Goal: Information Seeking & Learning: Learn about a topic

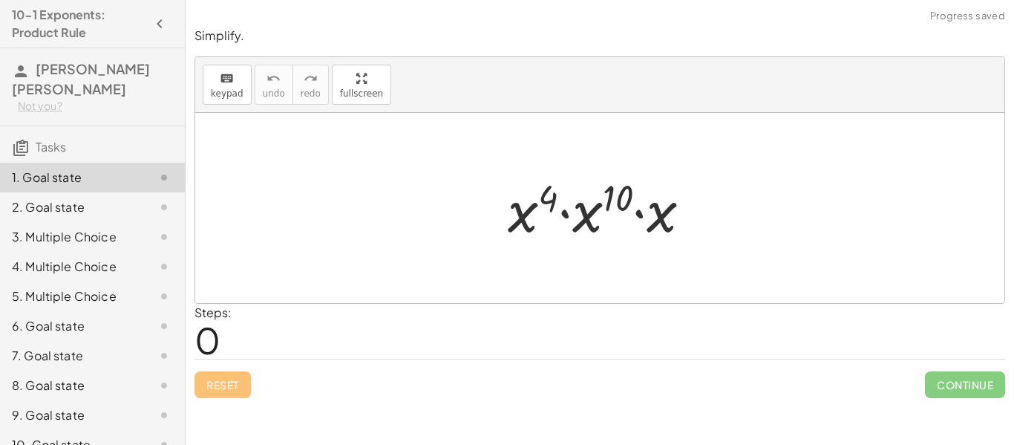
click at [576, 227] on div at bounding box center [605, 208] width 210 height 76
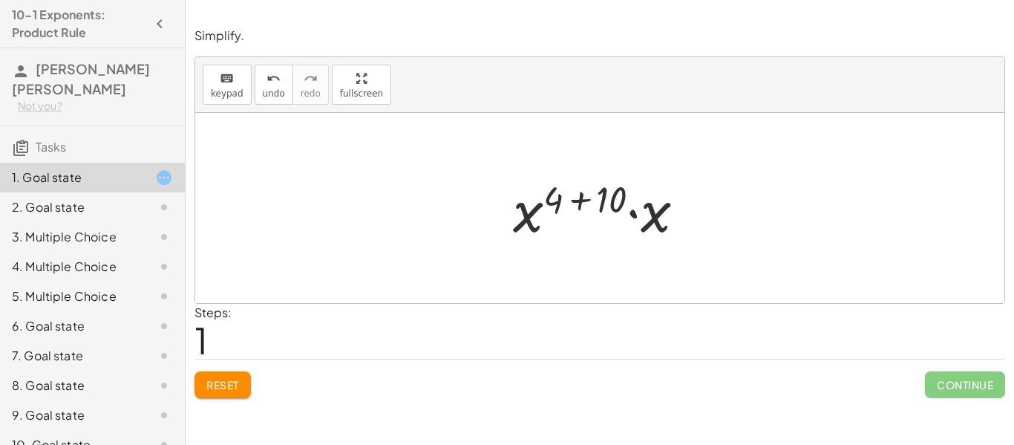
click at [511, 275] on div at bounding box center [599, 208] width 809 height 190
click at [581, 178] on div at bounding box center [604, 208] width 199 height 76
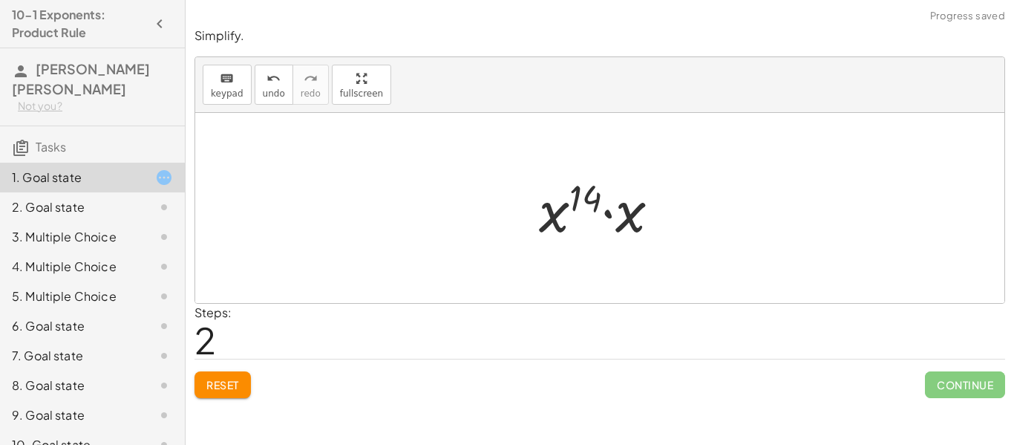
click at [569, 198] on div at bounding box center [605, 208] width 148 height 76
click at [570, 200] on div at bounding box center [605, 208] width 148 height 76
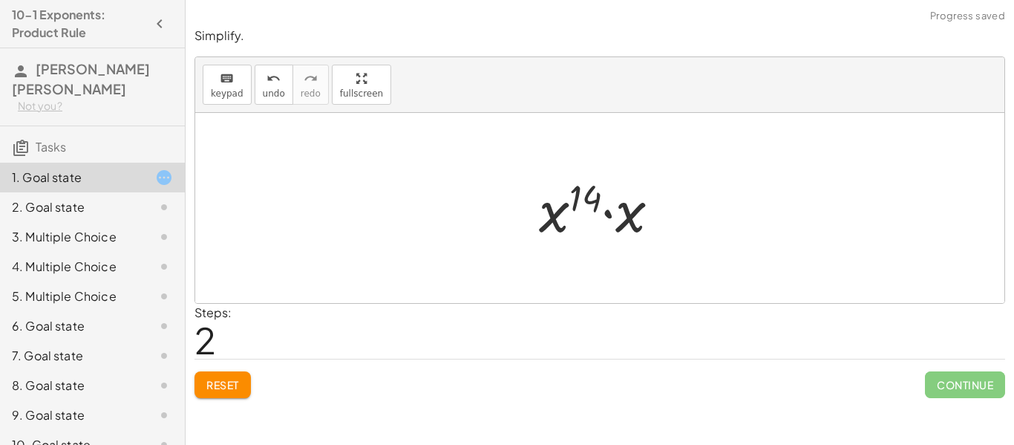
click at [569, 211] on div at bounding box center [605, 208] width 148 height 76
click at [496, 223] on div at bounding box center [599, 208] width 809 height 190
click at [614, 208] on div at bounding box center [605, 208] width 148 height 76
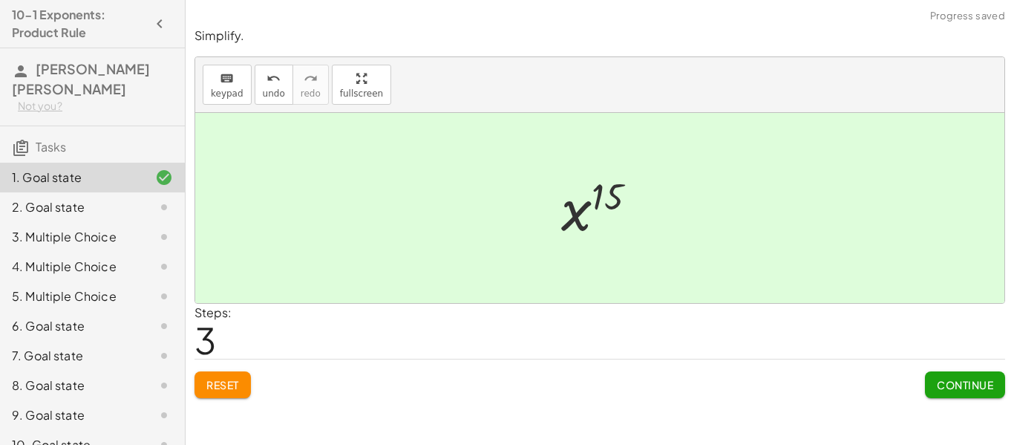
click at [993, 378] on button "Continue" at bounding box center [965, 384] width 80 height 27
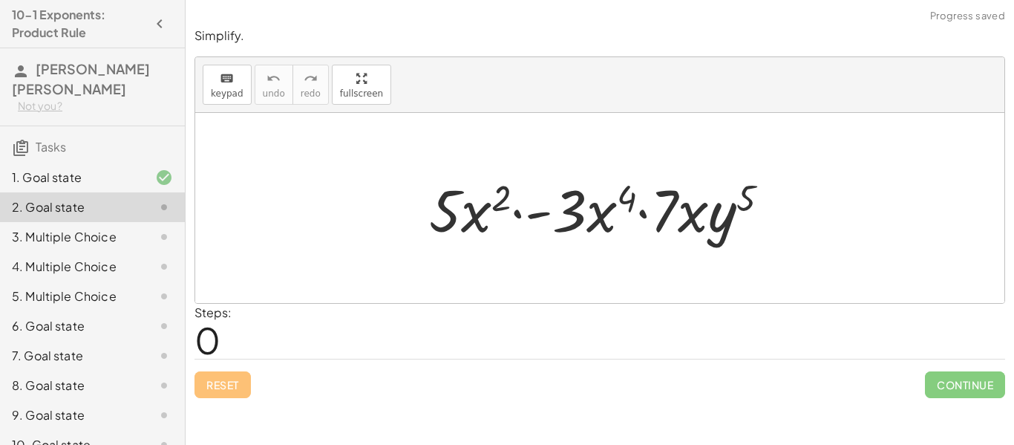
click at [598, 209] on div at bounding box center [605, 208] width 367 height 76
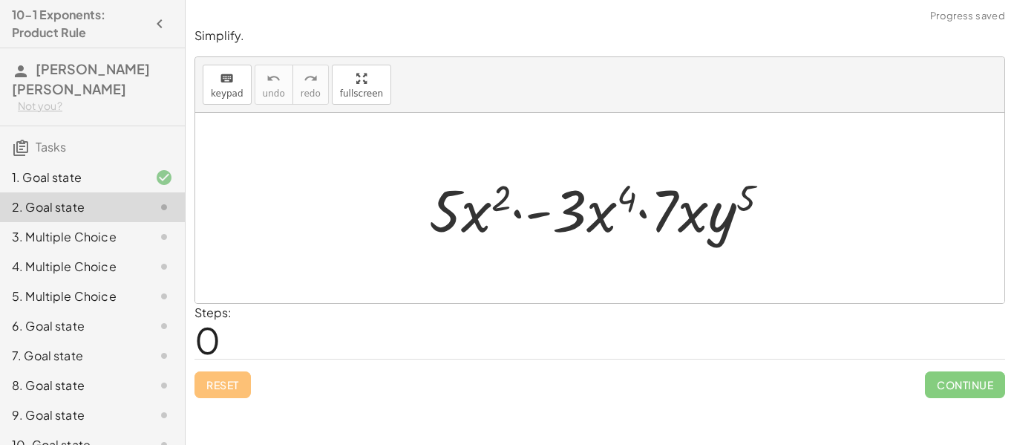
click at [599, 210] on div at bounding box center [605, 208] width 367 height 76
click at [597, 211] on div at bounding box center [605, 208] width 367 height 76
click at [596, 231] on div at bounding box center [605, 208] width 367 height 76
click at [595, 232] on div at bounding box center [605, 208] width 367 height 76
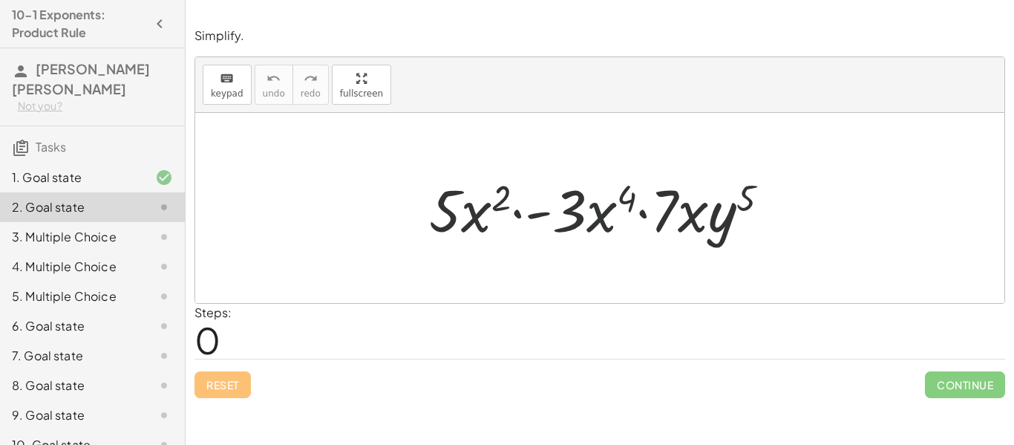
click at [595, 232] on div at bounding box center [605, 208] width 367 height 76
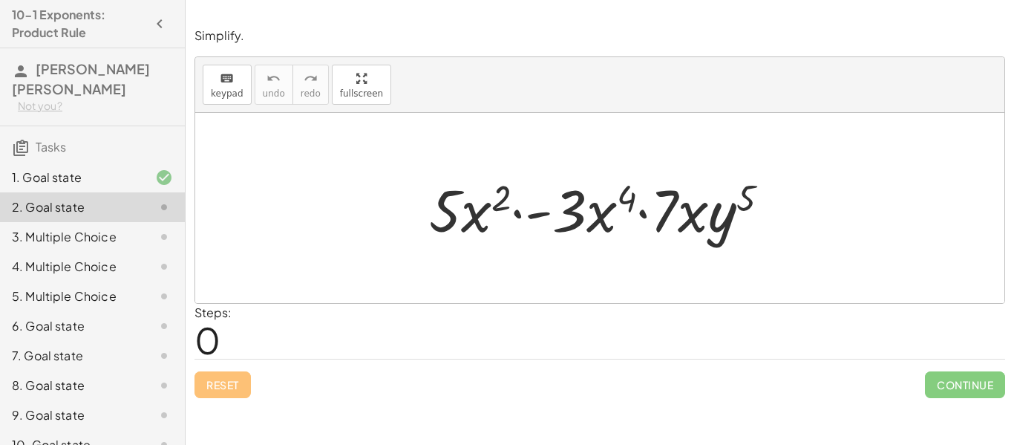
click at [595, 232] on div at bounding box center [605, 208] width 367 height 76
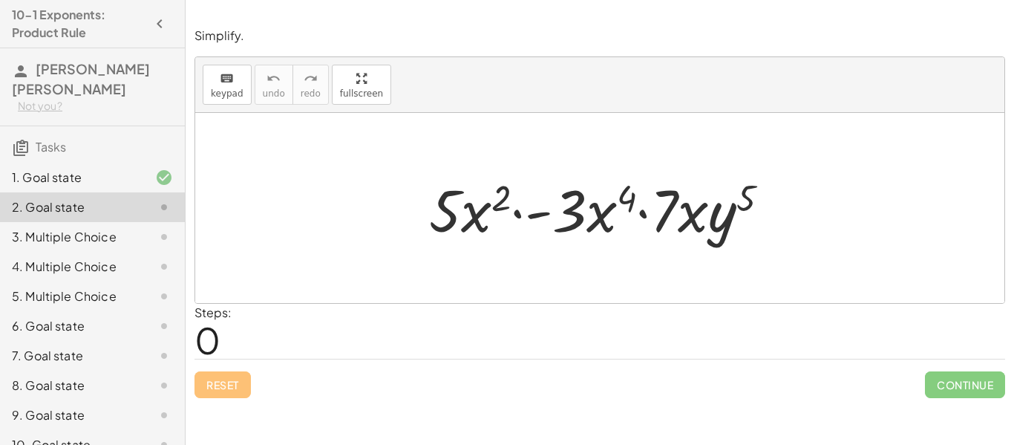
click at [595, 232] on div at bounding box center [605, 208] width 367 height 76
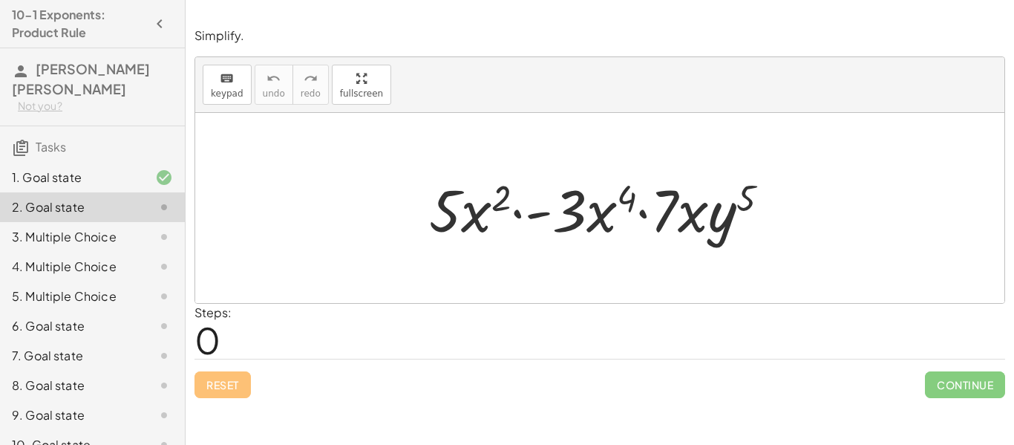
click at [595, 232] on div at bounding box center [605, 208] width 367 height 76
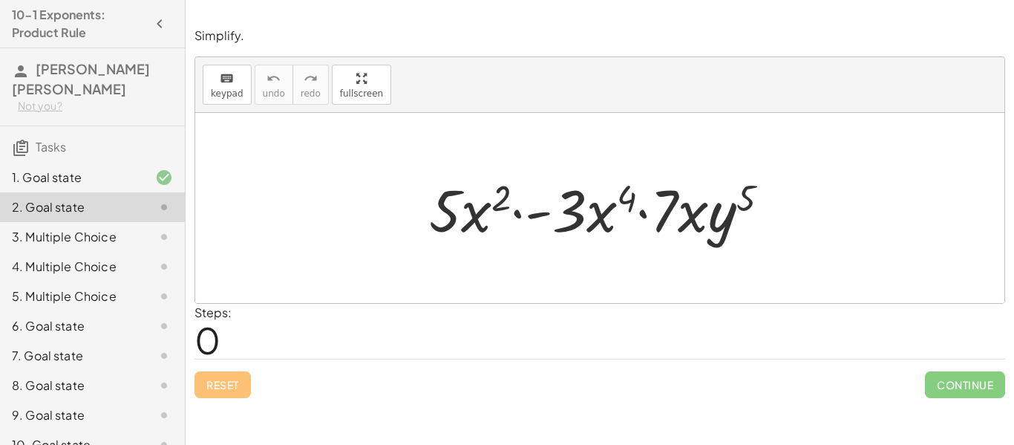
click at [595, 232] on div at bounding box center [605, 208] width 367 height 76
click at [211, 329] on span "0" at bounding box center [207, 339] width 26 height 45
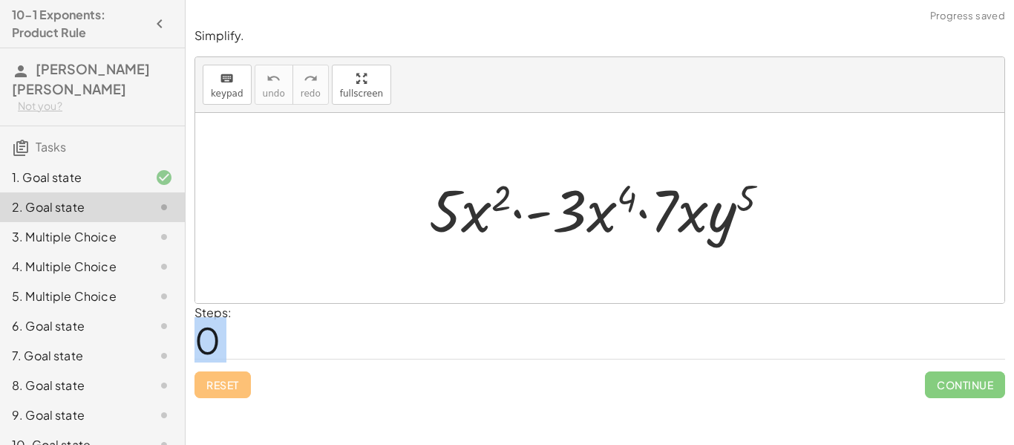
click at [211, 329] on span "0" at bounding box center [207, 339] width 26 height 45
drag, startPoint x: 473, startPoint y: 214, endPoint x: 472, endPoint y: 224, distance: 10.4
click at [472, 224] on div at bounding box center [605, 208] width 367 height 76
drag, startPoint x: 433, startPoint y: 208, endPoint x: 424, endPoint y: 209, distance: 8.9
click at [424, 209] on div at bounding box center [605, 208] width 367 height 76
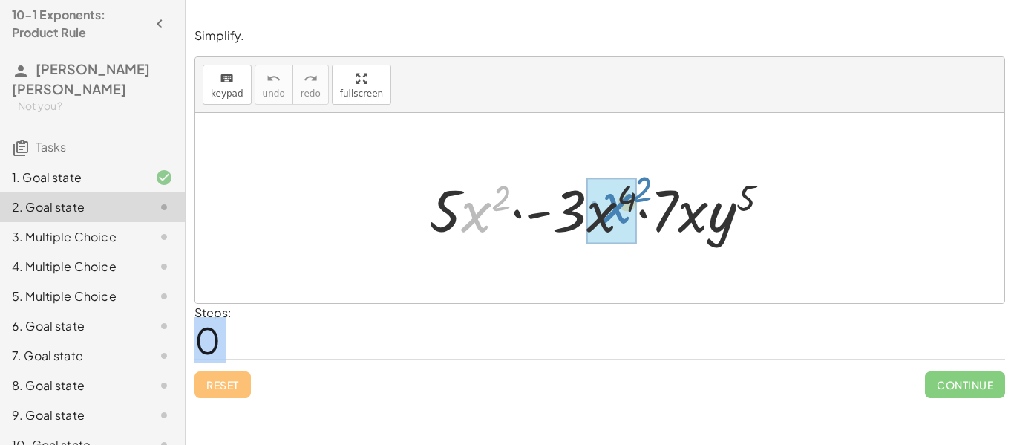
drag, startPoint x: 477, startPoint y: 215, endPoint x: 617, endPoint y: 209, distance: 140.4
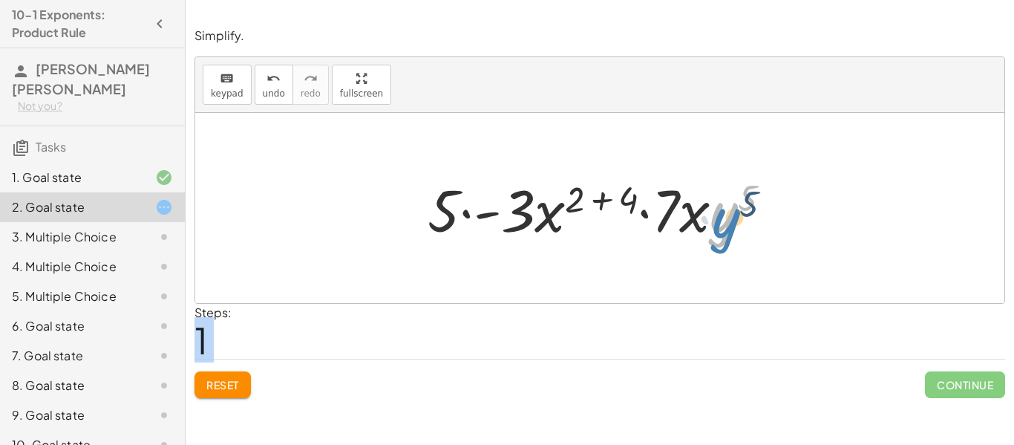
click at [731, 224] on div at bounding box center [605, 208] width 370 height 76
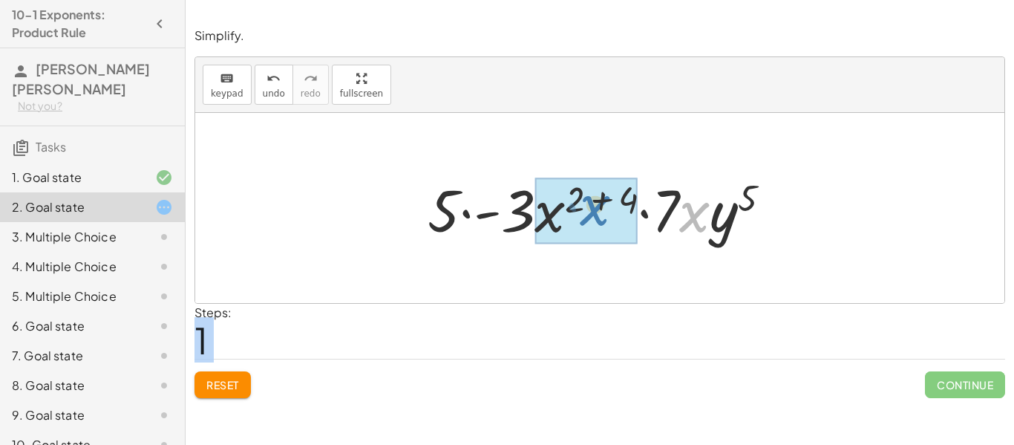
drag, startPoint x: 690, startPoint y: 222, endPoint x: 590, endPoint y: 216, distance: 100.4
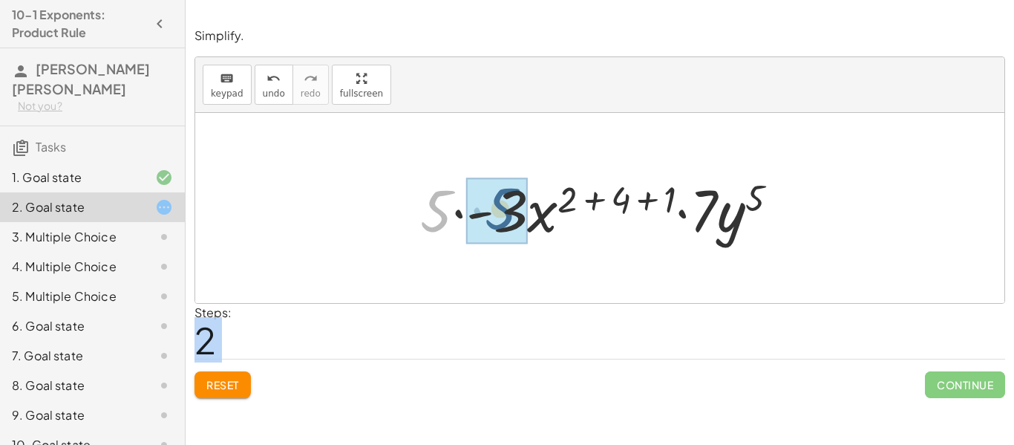
drag, startPoint x: 439, startPoint y: 211, endPoint x: 503, endPoint y: 209, distance: 64.6
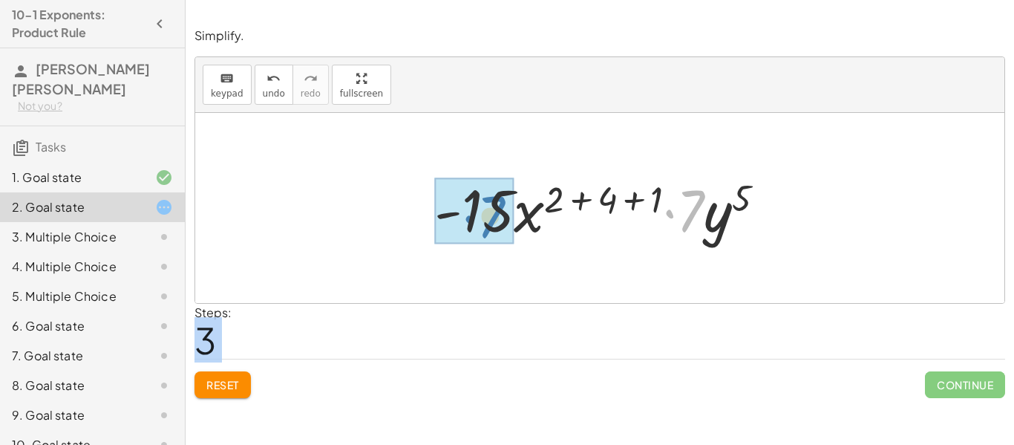
drag, startPoint x: 685, startPoint y: 216, endPoint x: 478, endPoint y: 220, distance: 207.1
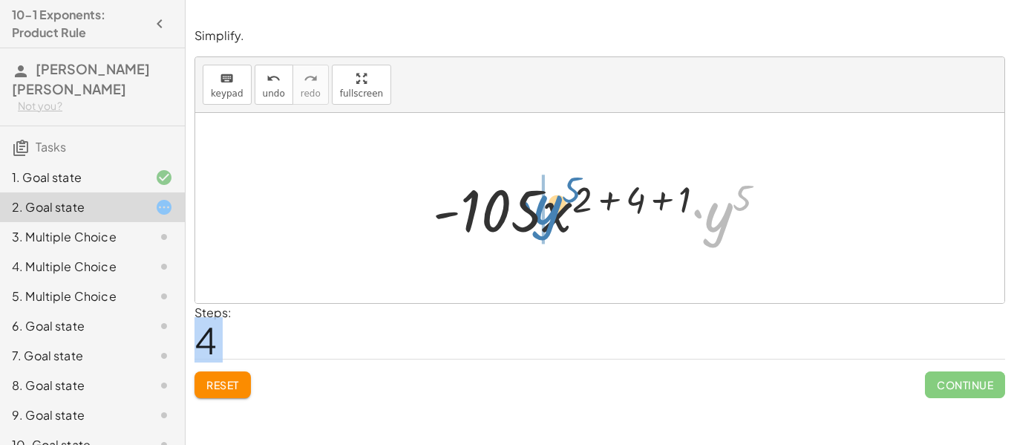
drag, startPoint x: 726, startPoint y: 225, endPoint x: 551, endPoint y: 219, distance: 174.5
click at [551, 219] on div at bounding box center [605, 208] width 360 height 76
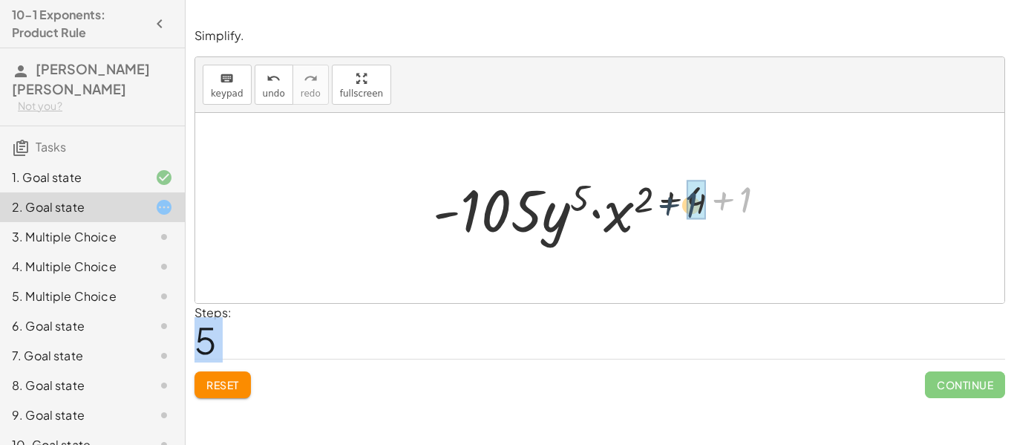
drag, startPoint x: 741, startPoint y: 194, endPoint x: 686, endPoint y: 200, distance: 55.2
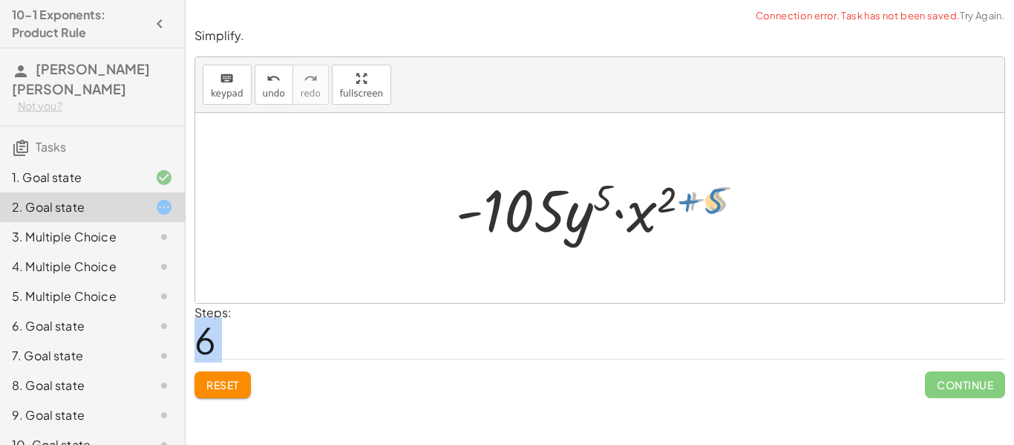
click at [718, 204] on div at bounding box center [605, 208] width 314 height 76
drag, startPoint x: 728, startPoint y: 204, endPoint x: 678, endPoint y: 203, distance: 49.7
click at [678, 203] on div at bounding box center [605, 208] width 314 height 76
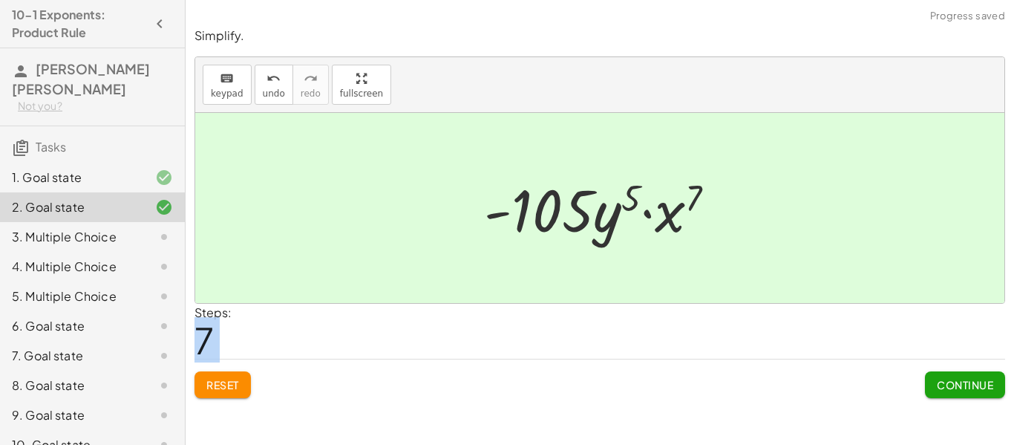
click at [963, 392] on button "Continue" at bounding box center [965, 384] width 80 height 27
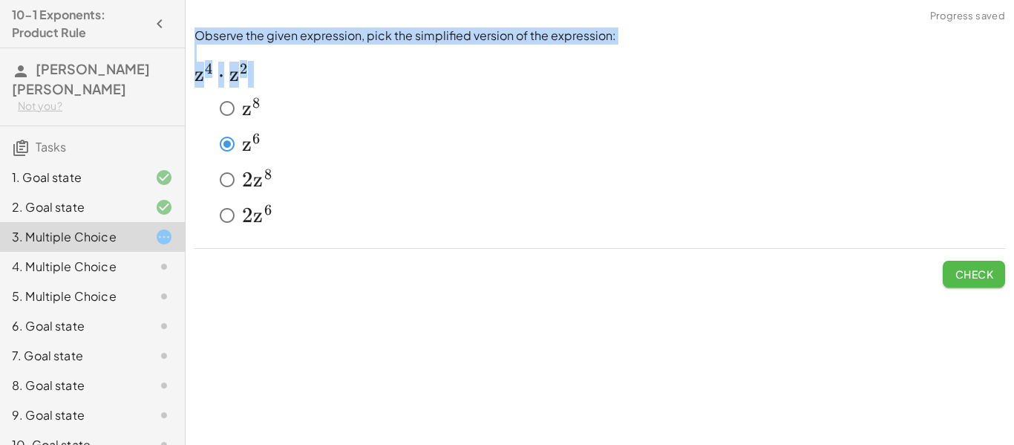
click at [997, 263] on button "Check" at bounding box center [973, 273] width 62 height 27
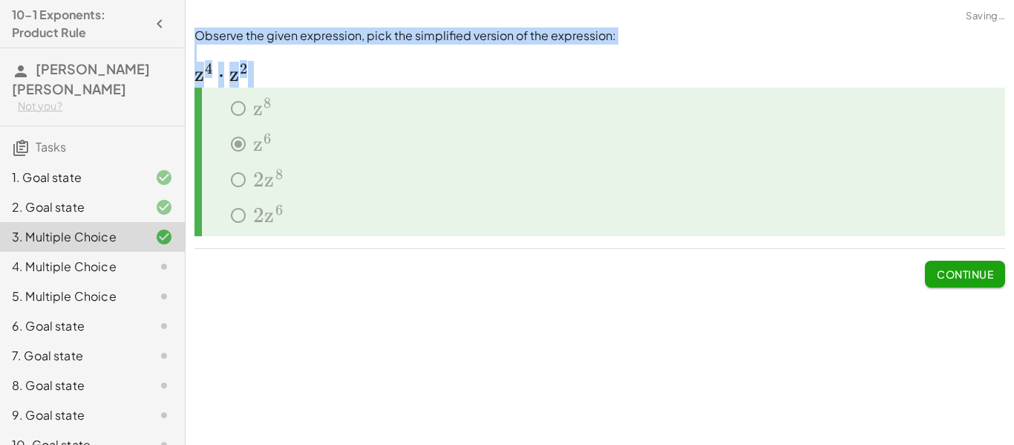
click at [33, 258] on div "4. Multiple Choice" at bounding box center [71, 267] width 119 height 18
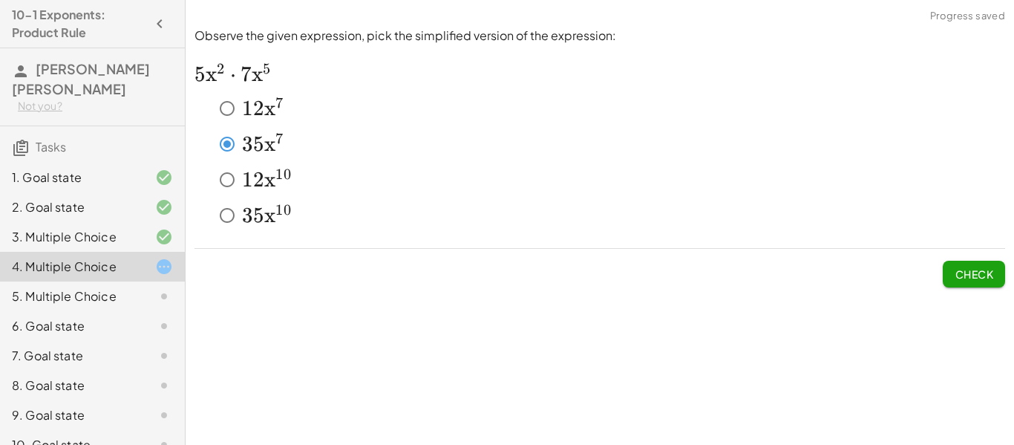
click at [969, 277] on span "Check" at bounding box center [973, 273] width 39 height 13
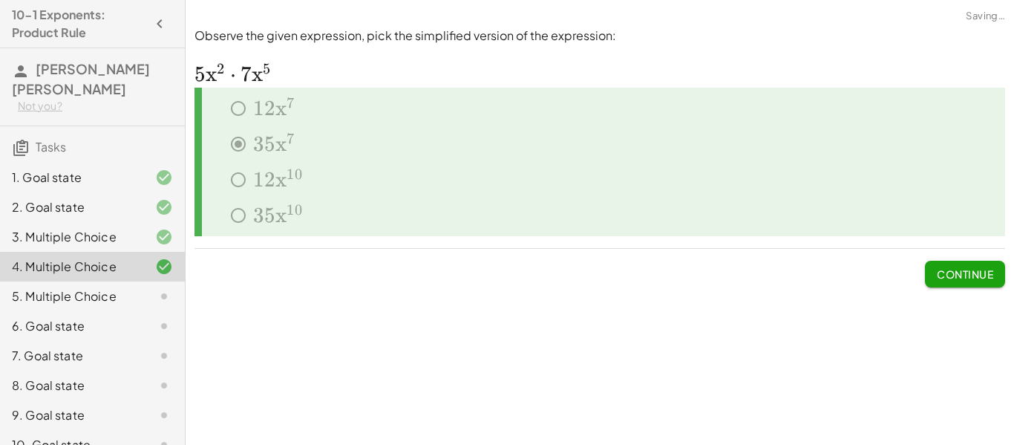
click at [115, 287] on div "5. Multiple Choice" at bounding box center [71, 296] width 119 height 18
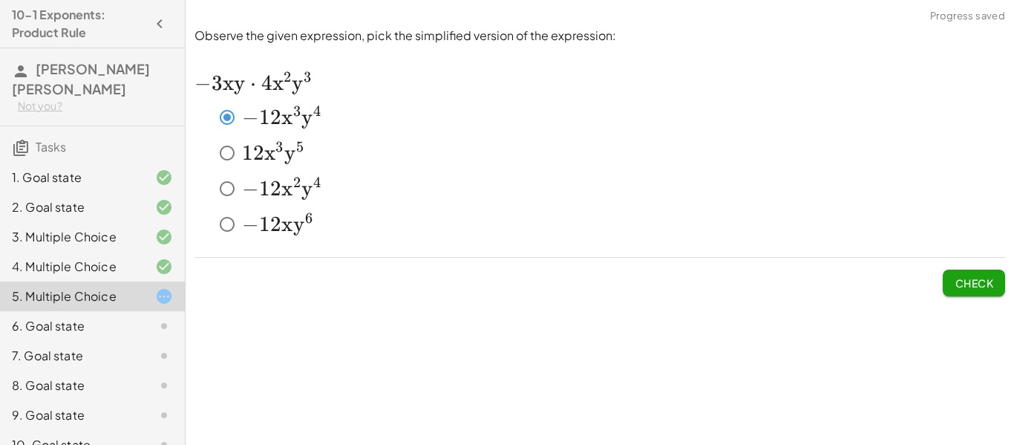
click at [959, 292] on button "Check" at bounding box center [973, 282] width 62 height 27
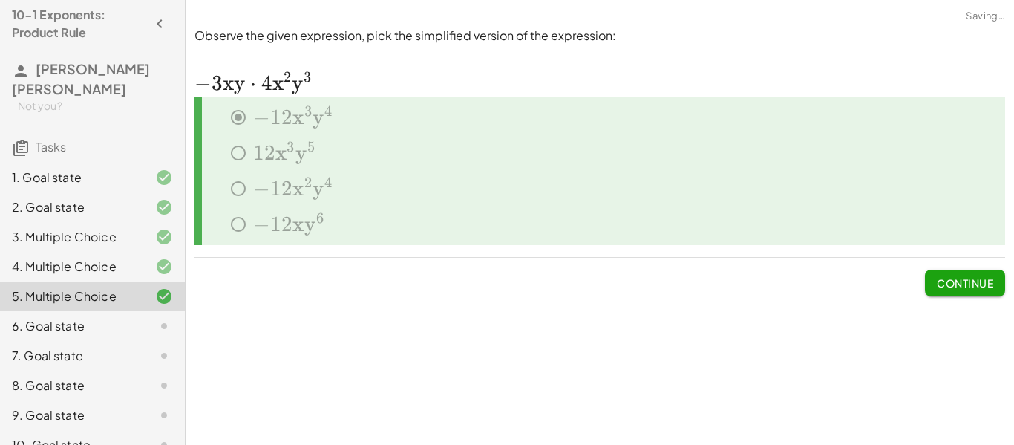
click at [24, 317] on div "6. Goal state" at bounding box center [71, 326] width 119 height 18
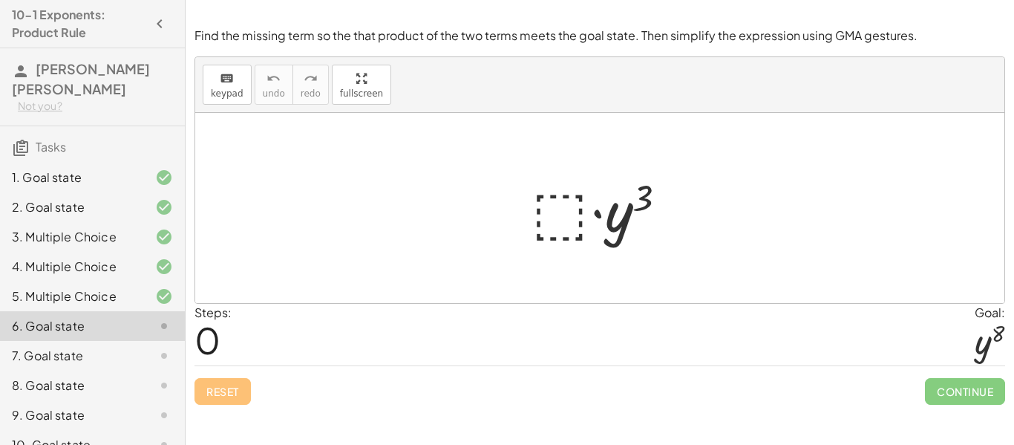
click at [566, 220] on div at bounding box center [605, 208] width 163 height 76
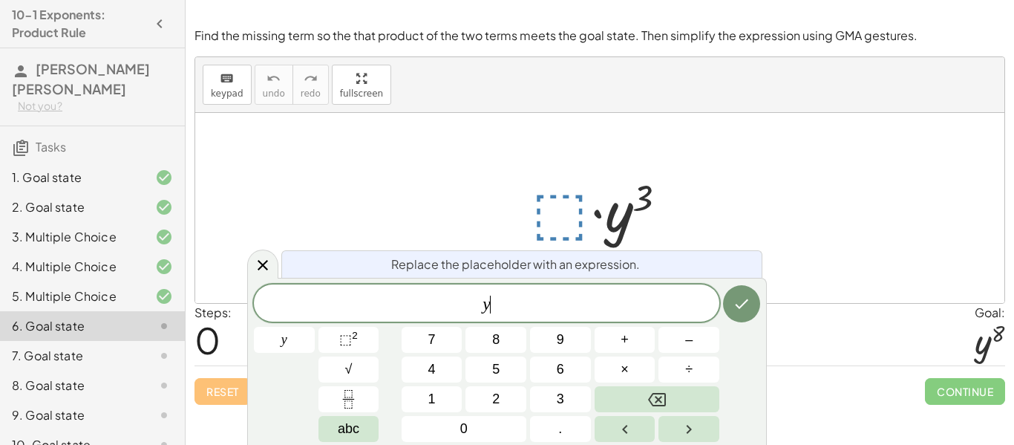
scroll to position [1, 0]
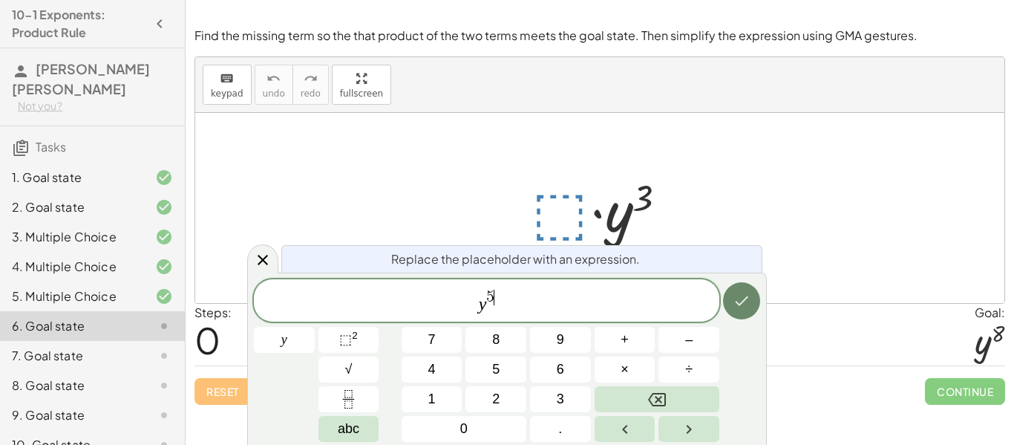
click at [735, 300] on icon "Done" at bounding box center [741, 301] width 18 height 18
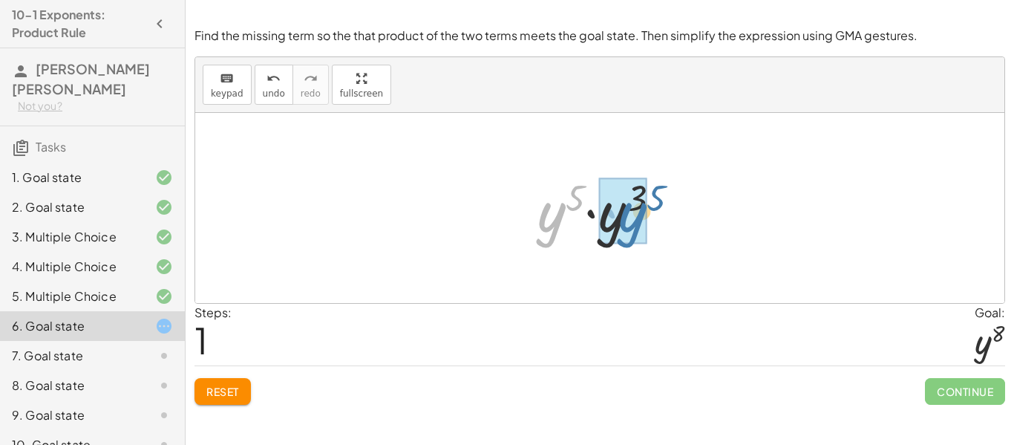
drag, startPoint x: 532, startPoint y: 218, endPoint x: 601, endPoint y: 220, distance: 69.0
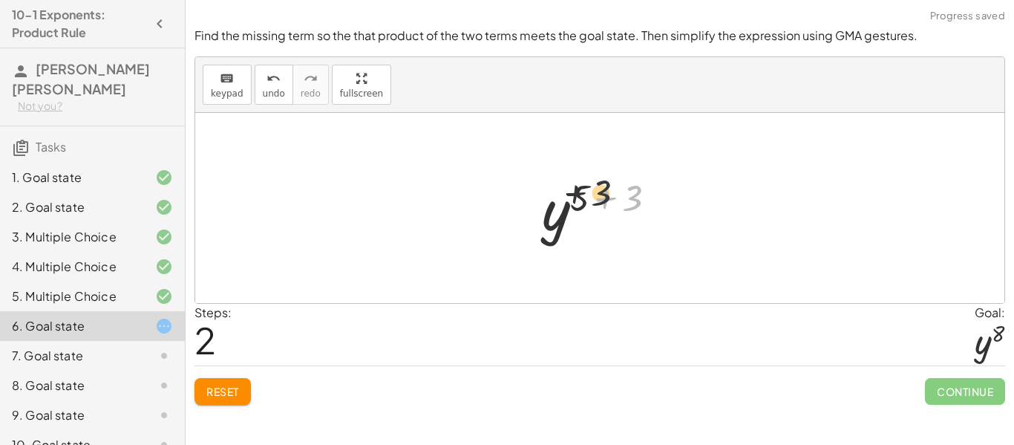
drag, startPoint x: 623, startPoint y: 200, endPoint x: 584, endPoint y: 195, distance: 38.8
click at [584, 195] on div at bounding box center [605, 207] width 142 height 73
drag, startPoint x: 631, startPoint y: 203, endPoint x: 571, endPoint y: 191, distance: 60.4
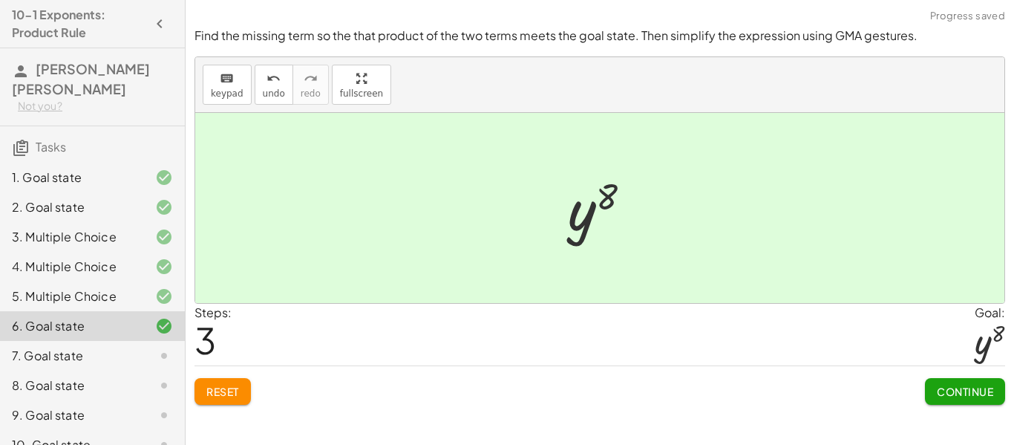
click at [957, 396] on span "Continue" at bounding box center [965, 390] width 56 height 13
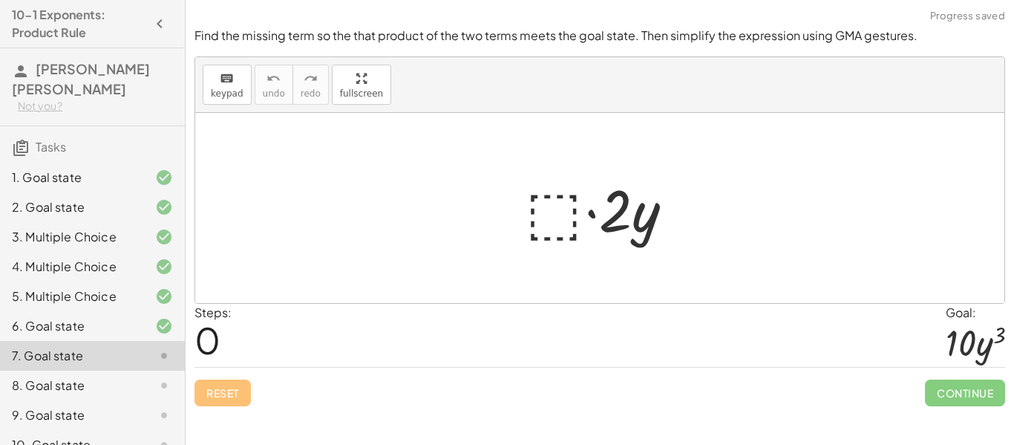
click at [533, 217] on div at bounding box center [605, 208] width 174 height 76
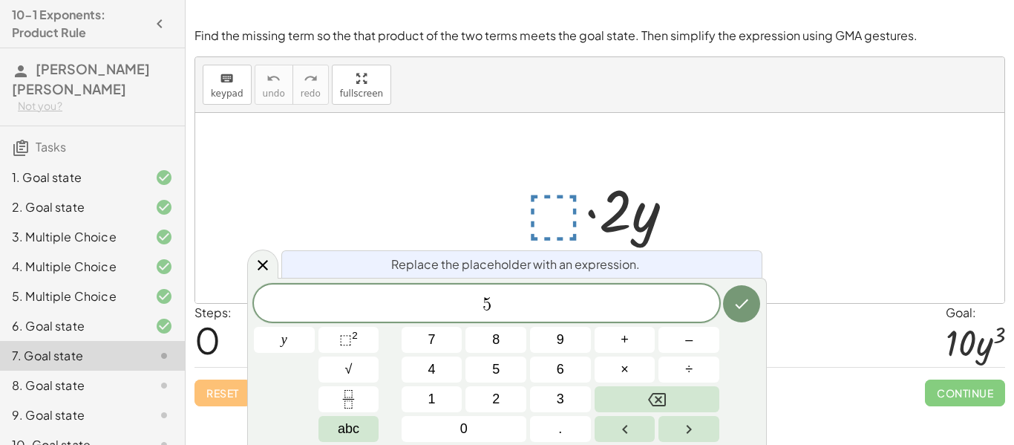
scroll to position [4, 0]
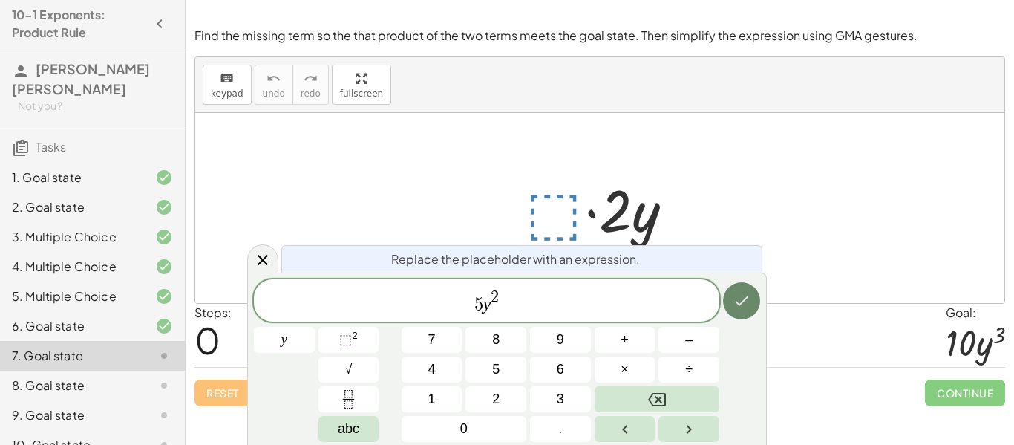
click at [744, 301] on icon "Done" at bounding box center [741, 301] width 13 height 10
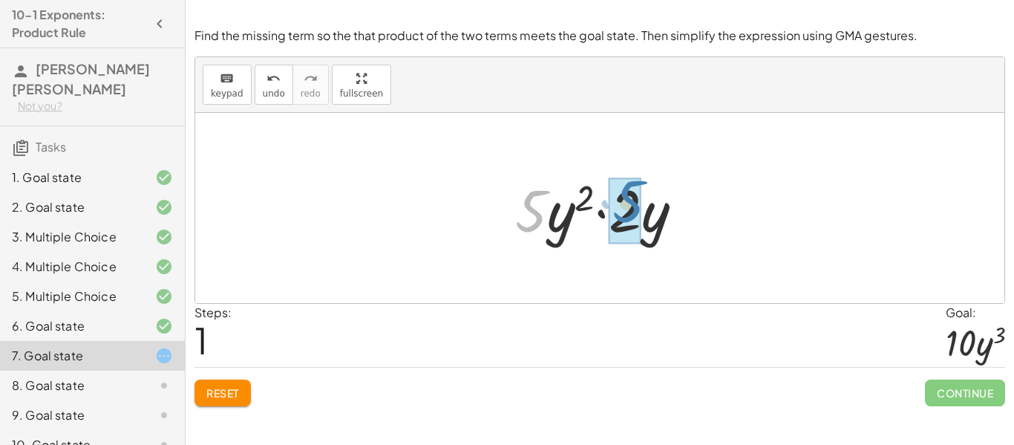
drag, startPoint x: 523, startPoint y: 220, endPoint x: 620, endPoint y: 212, distance: 97.6
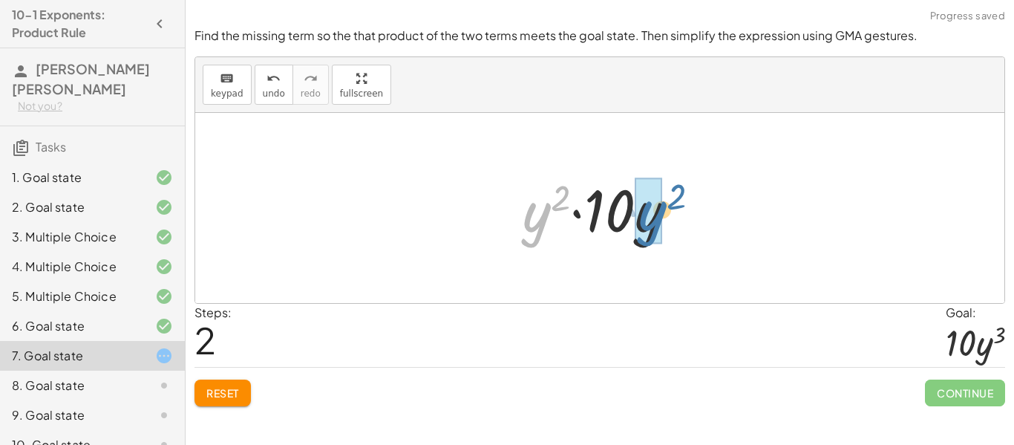
drag, startPoint x: 539, startPoint y: 220, endPoint x: 655, endPoint y: 218, distance: 116.5
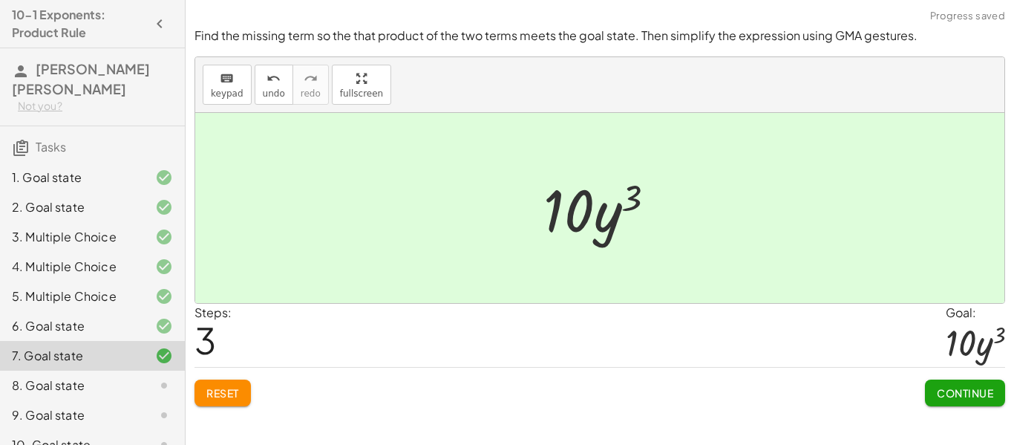
click at [960, 399] on button "Continue" at bounding box center [965, 392] width 80 height 27
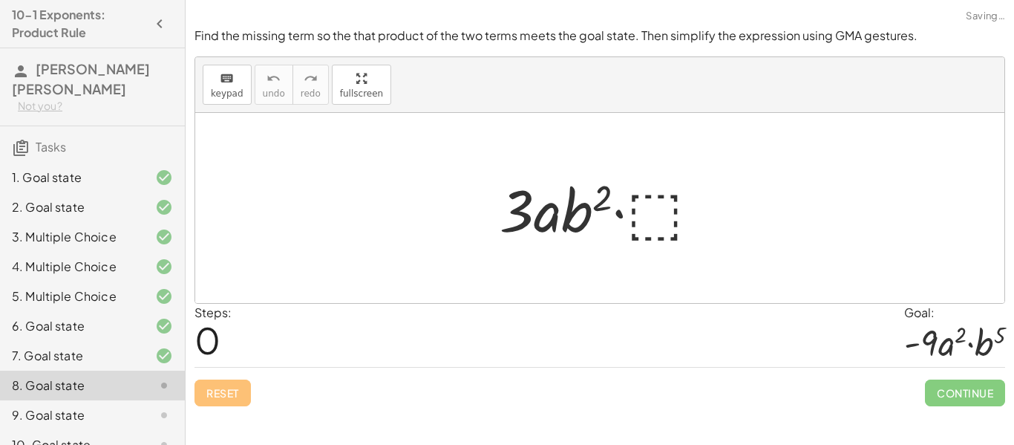
click at [642, 217] on div at bounding box center [605, 208] width 227 height 76
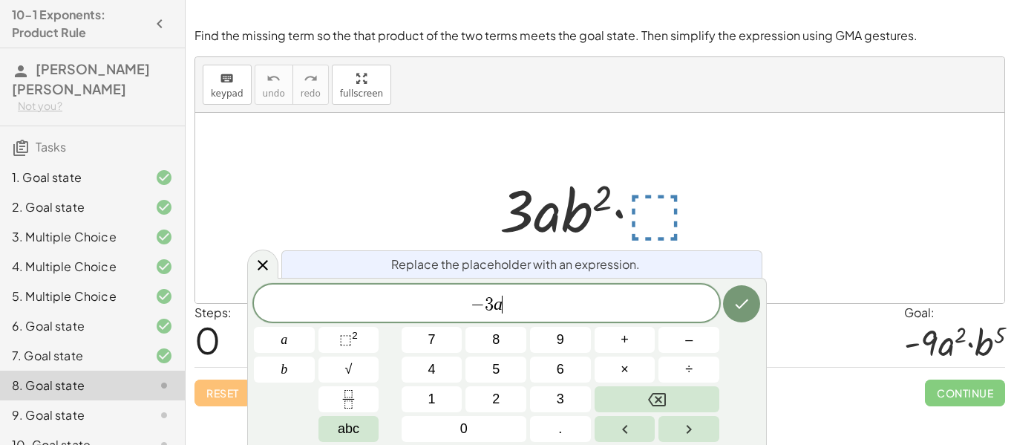
scroll to position [9, 0]
click at [634, 364] on button "×" at bounding box center [624, 369] width 61 height 26
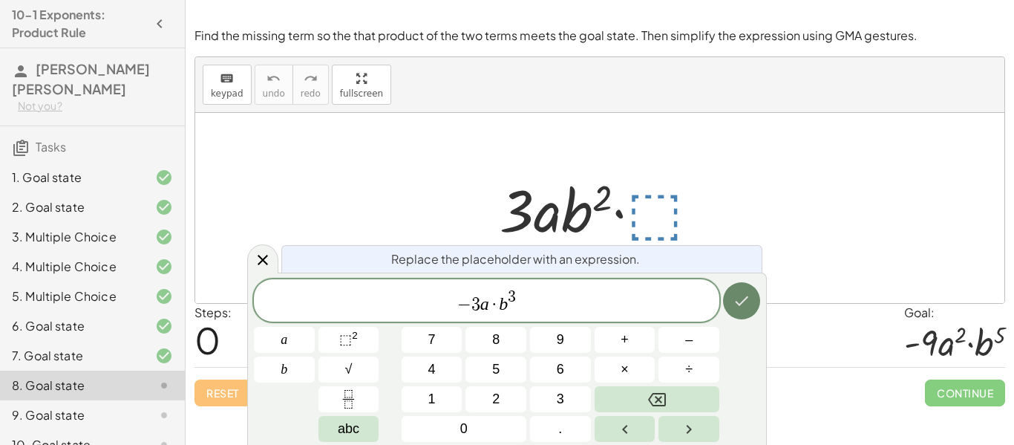
click at [737, 310] on button "Done" at bounding box center [741, 300] width 37 height 37
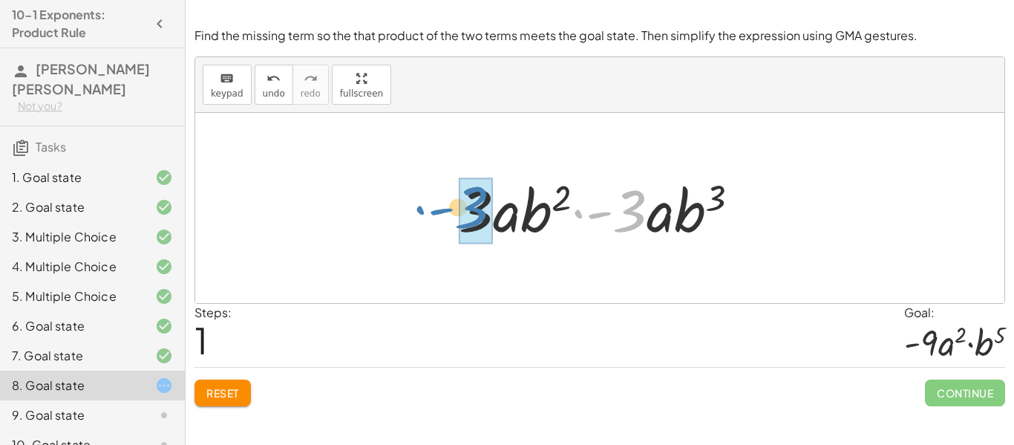
drag, startPoint x: 623, startPoint y: 216, endPoint x: 476, endPoint y: 216, distance: 146.9
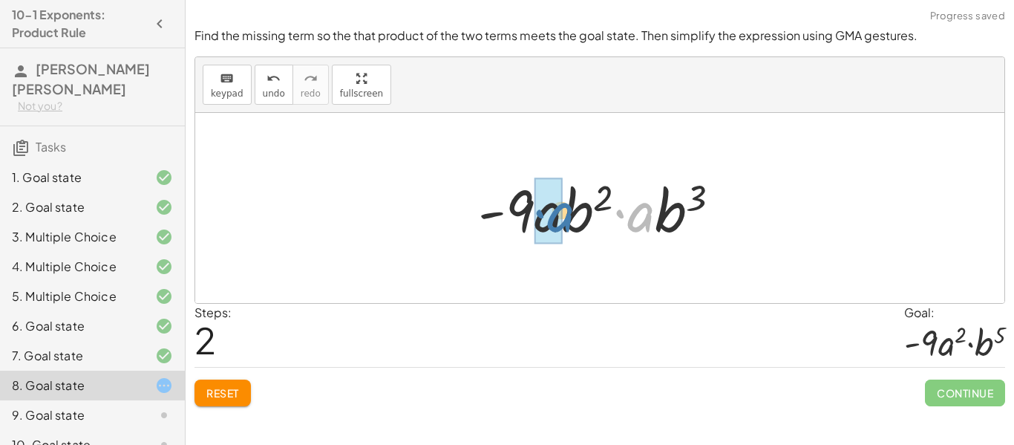
drag, startPoint x: 635, startPoint y: 224, endPoint x: 555, endPoint y: 223, distance: 80.1
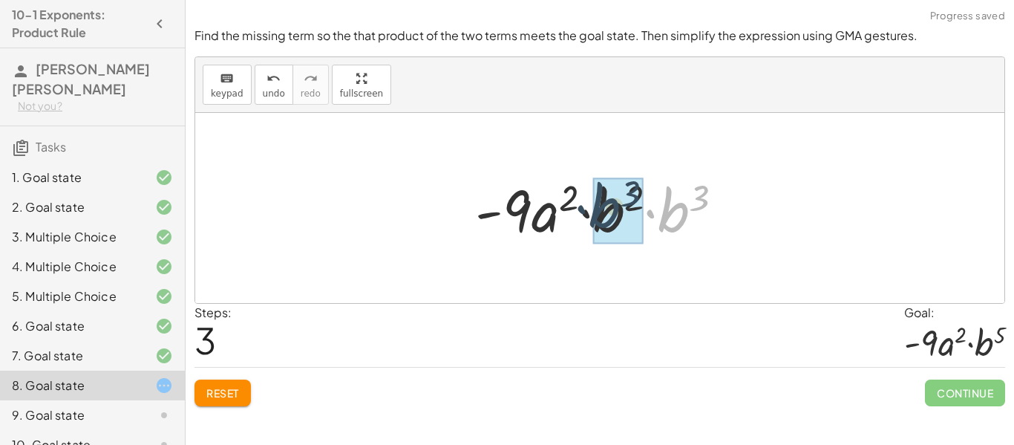
drag, startPoint x: 674, startPoint y: 223, endPoint x: 603, endPoint y: 218, distance: 70.6
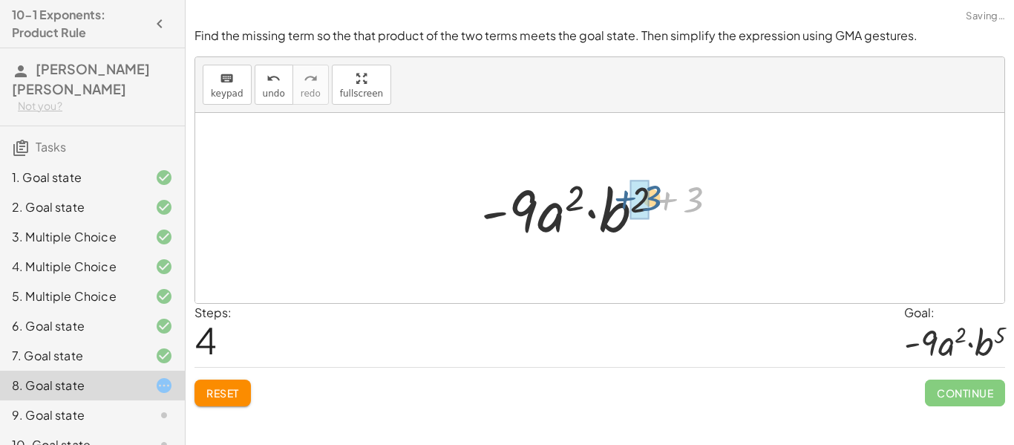
drag, startPoint x: 686, startPoint y: 205, endPoint x: 643, endPoint y: 203, distance: 43.1
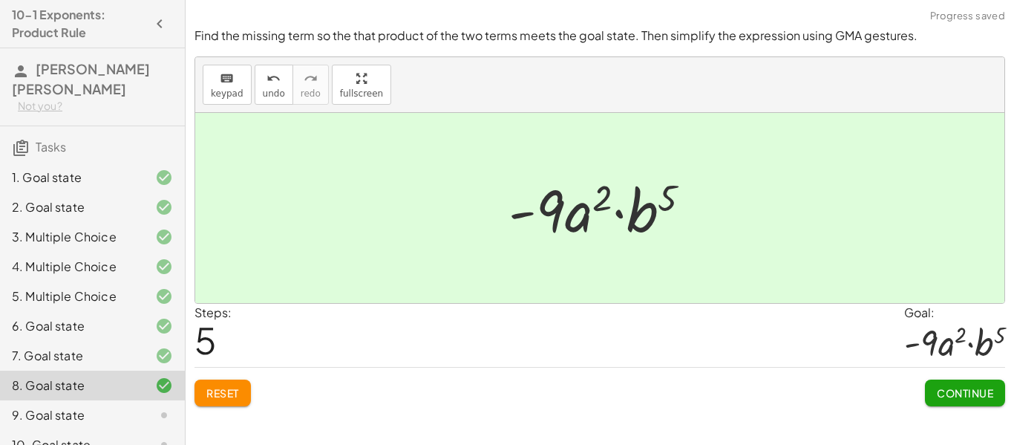
click at [953, 393] on span "Continue" at bounding box center [965, 392] width 56 height 13
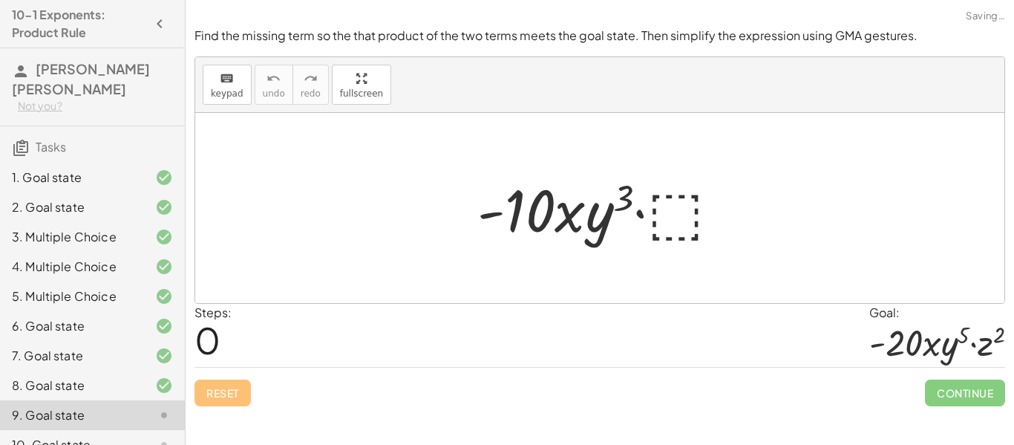
click at [689, 197] on div at bounding box center [605, 208] width 270 height 76
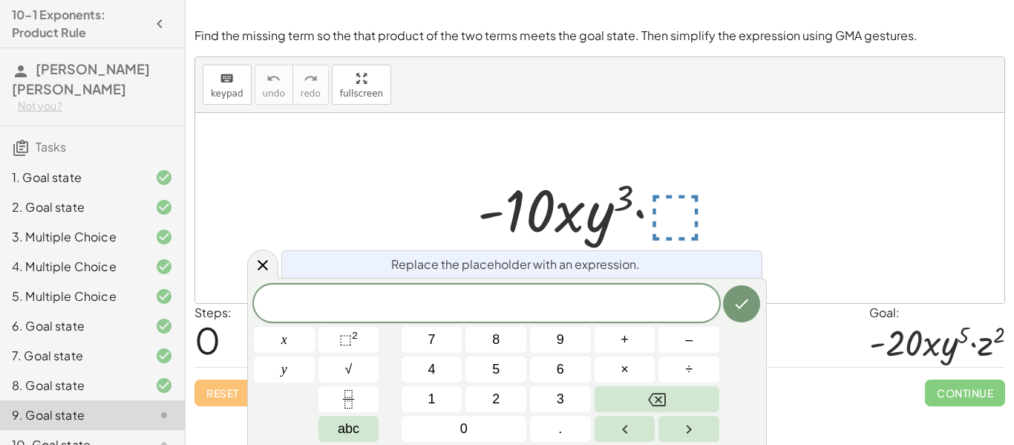
click at [59, 376] on div "8. Goal state" at bounding box center [71, 385] width 119 height 18
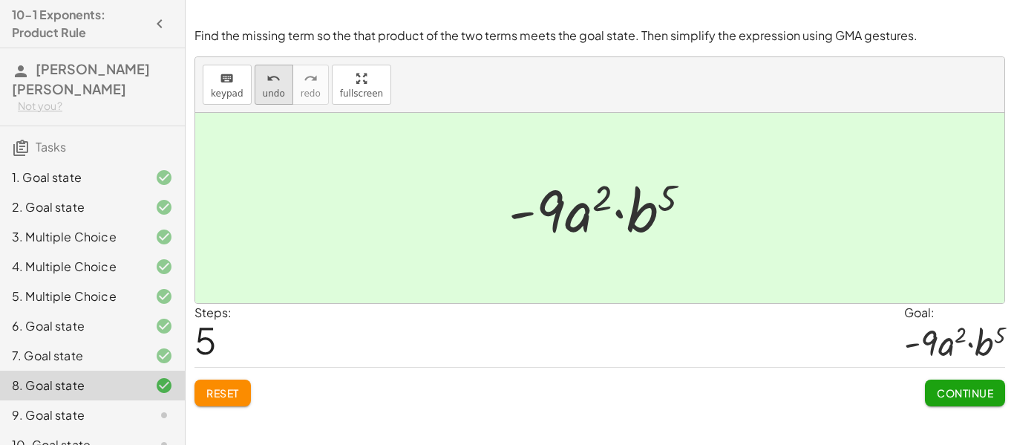
click at [269, 82] on icon "undo" at bounding box center [273, 79] width 14 height 18
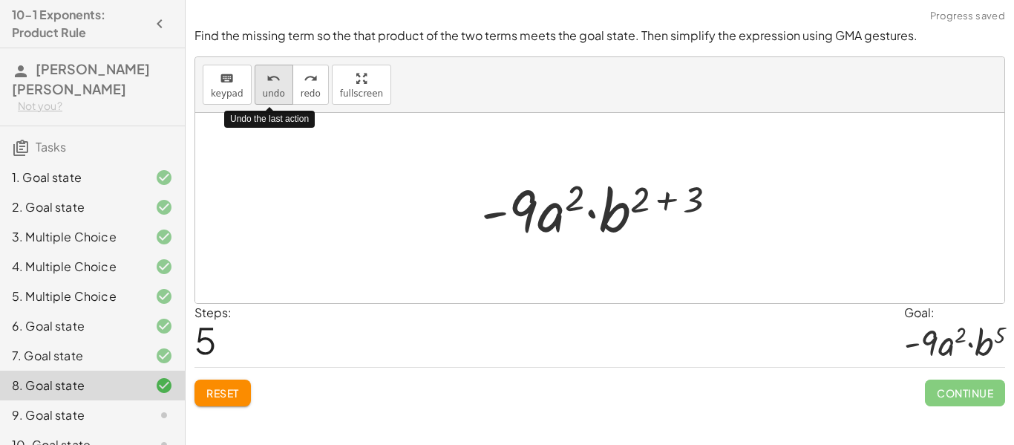
click at [272, 85] on icon "undo" at bounding box center [273, 79] width 14 height 18
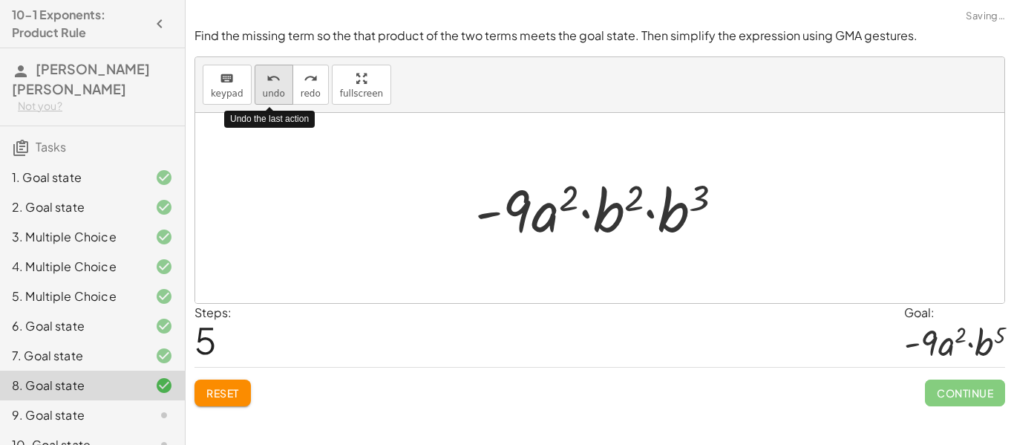
click at [272, 85] on icon "undo" at bounding box center [273, 79] width 14 height 18
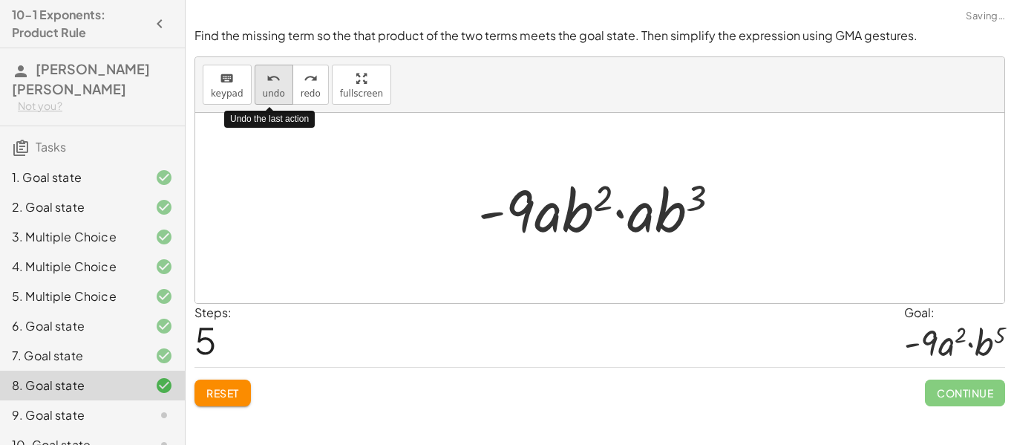
click at [271, 85] on icon "undo" at bounding box center [273, 79] width 14 height 18
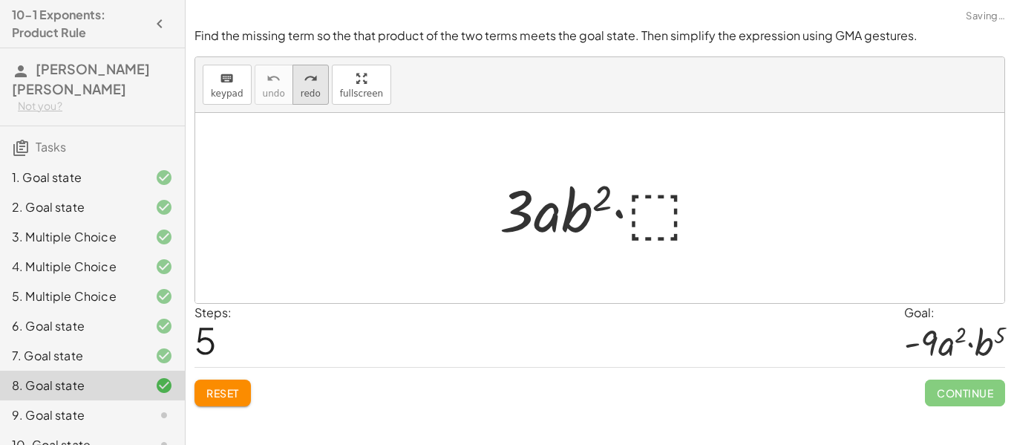
click at [302, 90] on span "redo" at bounding box center [311, 93] width 20 height 10
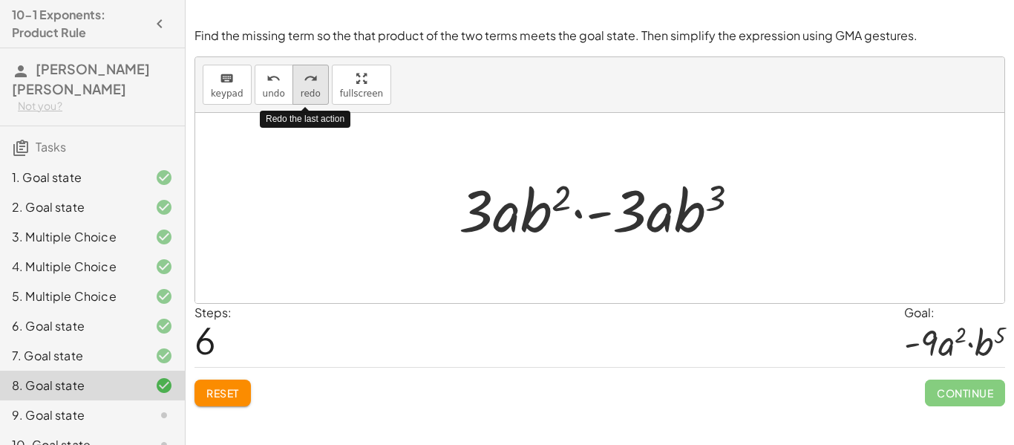
click at [301, 92] on span "redo" at bounding box center [311, 93] width 20 height 10
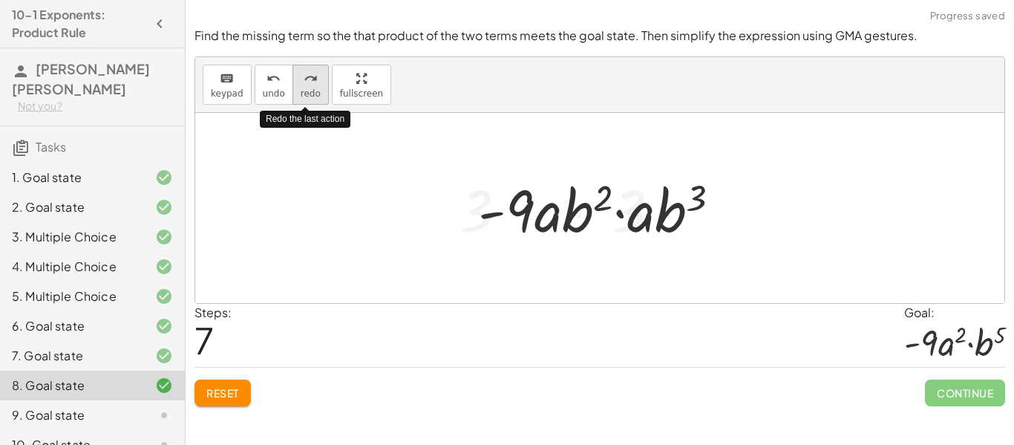
click at [304, 94] on span "redo" at bounding box center [311, 93] width 20 height 10
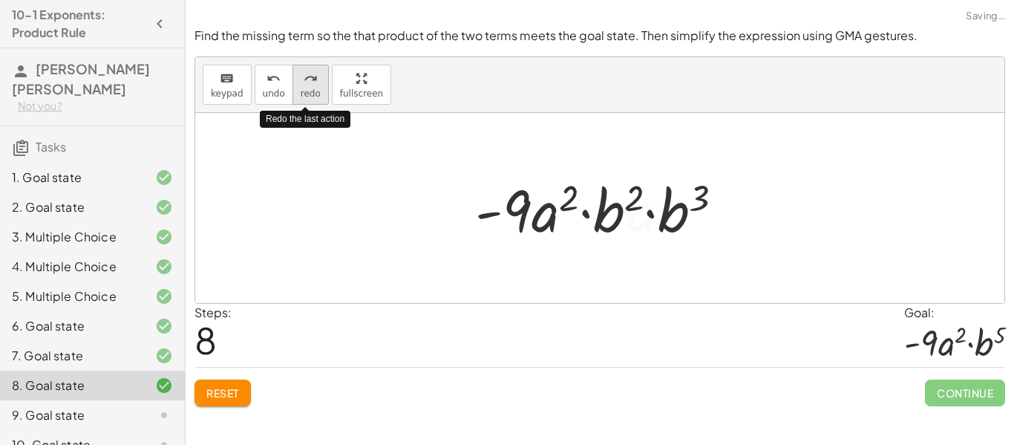
click at [305, 95] on span "redo" at bounding box center [311, 93] width 20 height 10
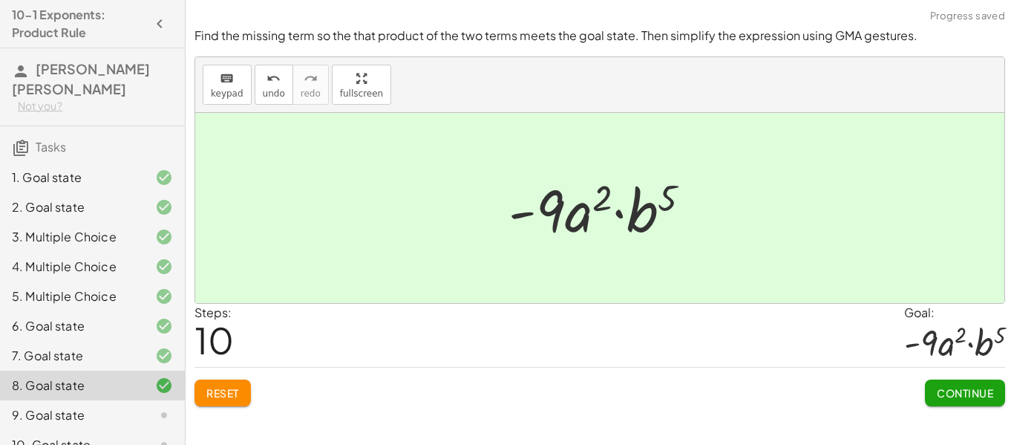
click at [70, 406] on div "9. Goal state" at bounding box center [71, 415] width 119 height 18
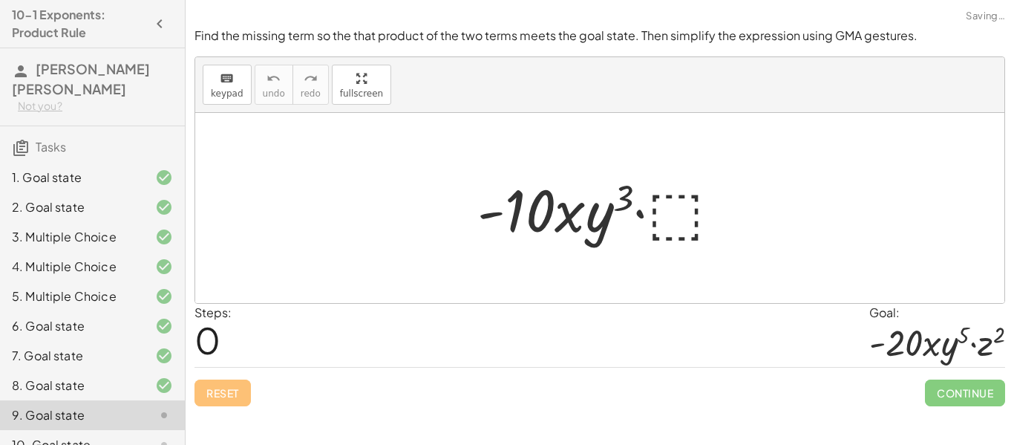
click at [680, 203] on div at bounding box center [605, 208] width 270 height 76
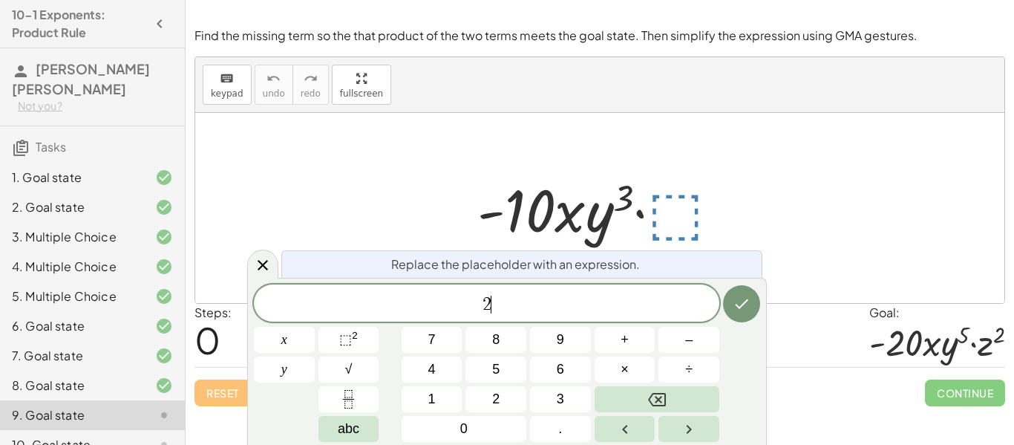
scroll to position [13, 0]
